Goal: Check status

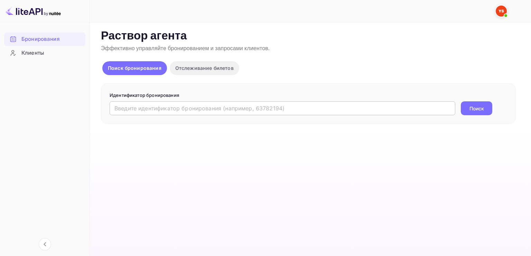
click at [136, 107] on input "text" at bounding box center [283, 108] width 346 height 14
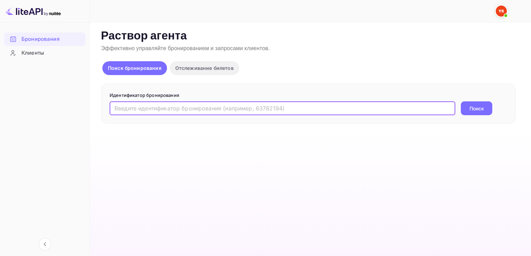
paste input "9271807"
type input "9271807"
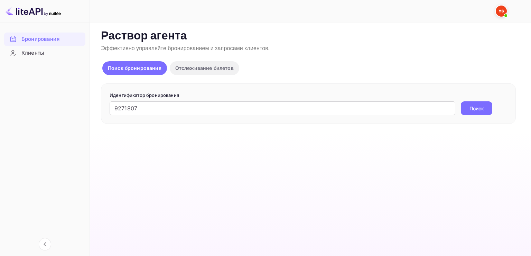
click at [470, 112] on button "Поиск" at bounding box center [476, 108] width 31 height 14
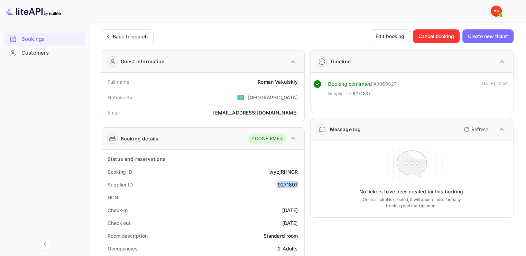
drag, startPoint x: 298, startPoint y: 184, endPoint x: 277, endPoint y: 185, distance: 21.1
click at [277, 185] on div "Supplier ID 9271807" at bounding box center [203, 184] width 198 height 13
copy div "9271807"
drag, startPoint x: 260, startPoint y: 81, endPoint x: 297, endPoint y: 82, distance: 37.0
click at [297, 82] on div "Full name [PERSON_NAME]" at bounding box center [203, 81] width 198 height 13
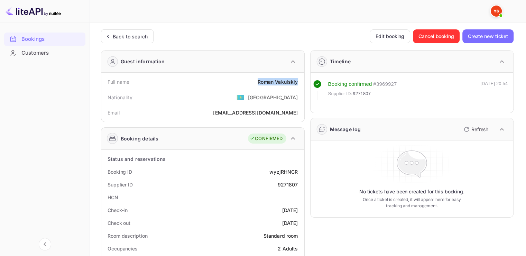
copy div "[PERSON_NAME]"
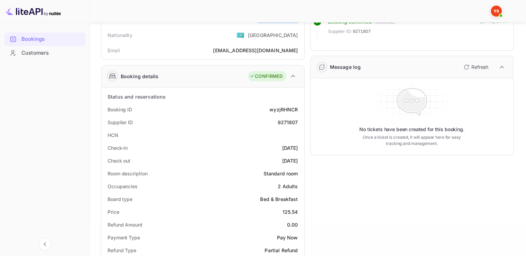
scroll to position [208, 0]
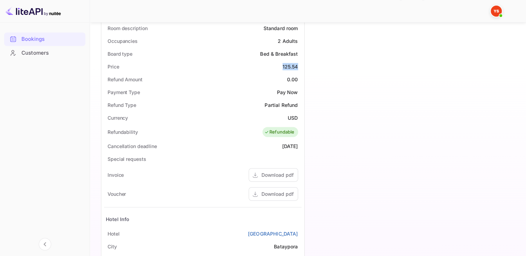
drag, startPoint x: 298, startPoint y: 66, endPoint x: 280, endPoint y: 67, distance: 17.6
click at [280, 67] on div "Price 125.54" at bounding box center [203, 66] width 198 height 13
copy div "125.54"
drag, startPoint x: 296, startPoint y: 118, endPoint x: 288, endPoint y: 117, distance: 8.7
click at [288, 117] on ya-tr-span "USD" at bounding box center [293, 118] width 10 height 6
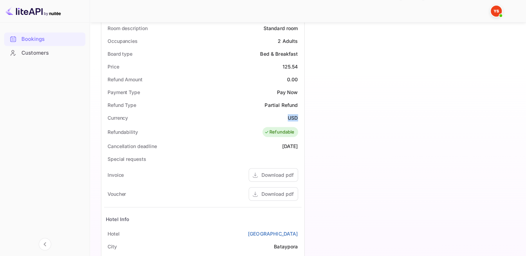
copy ya-tr-span "USD"
